Goal: Navigation & Orientation: Understand site structure

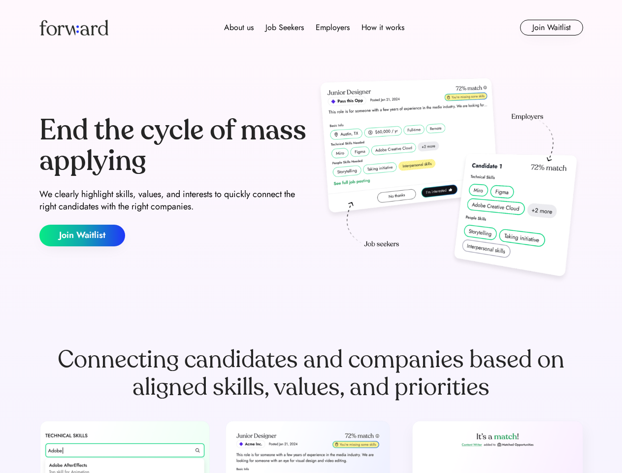
click at [311, 236] on div "End the cycle of mass applying We clearly highlight skills, values, and interes…" at bounding box center [311, 181] width 544 height 212
click at [311, 28] on div "About us Job Seekers Employers How it works" at bounding box center [314, 28] width 388 height 12
click at [74, 28] on img at bounding box center [73, 28] width 69 height 16
click at [314, 28] on div "About us Job Seekers Employers How it works" at bounding box center [314, 28] width 388 height 12
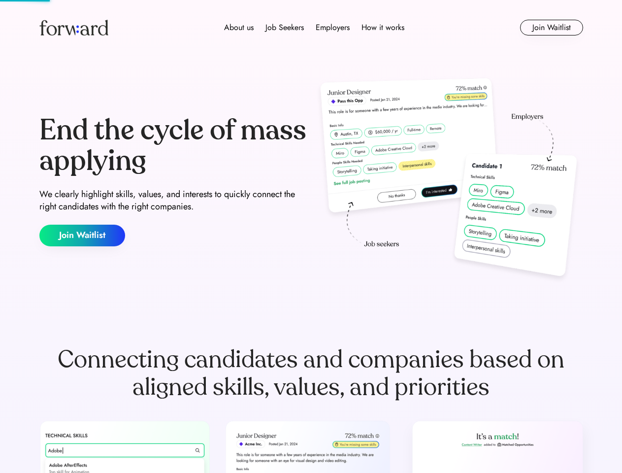
click at [239, 28] on div "About us" at bounding box center [239, 28] width 30 height 12
click at [285, 28] on div "Job Seekers" at bounding box center [284, 28] width 38 height 12
click at [332, 28] on div "Employers" at bounding box center [333, 28] width 34 height 12
